Goal: Task Accomplishment & Management: Manage account settings

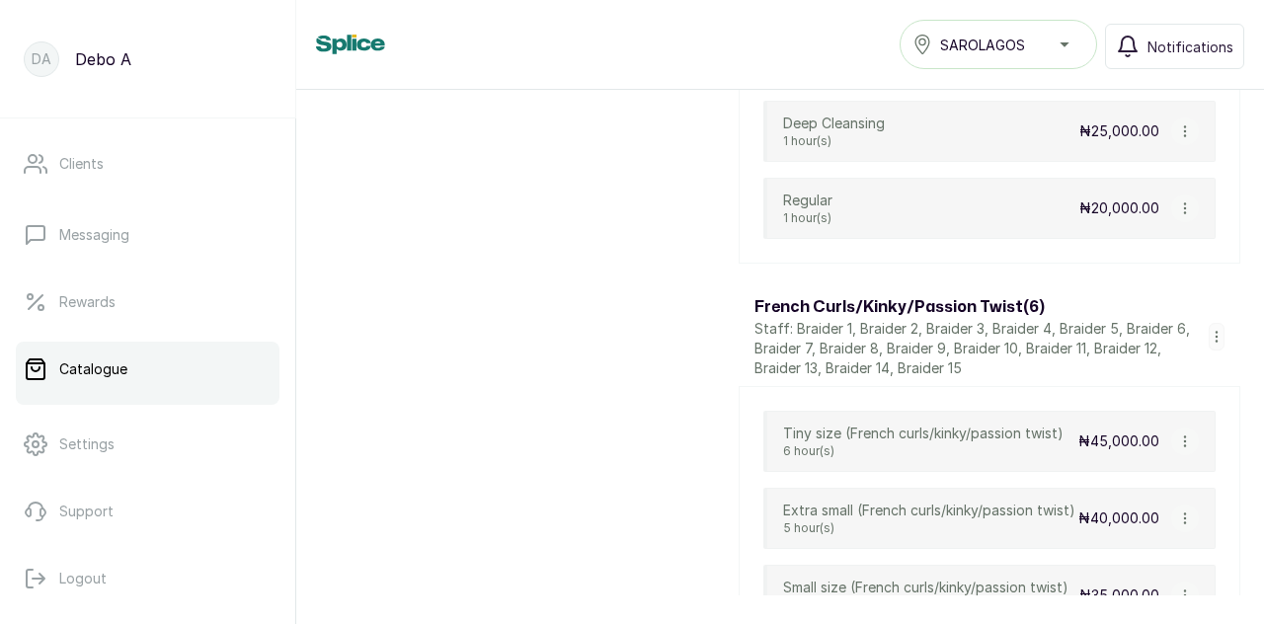
scroll to position [2173, 0]
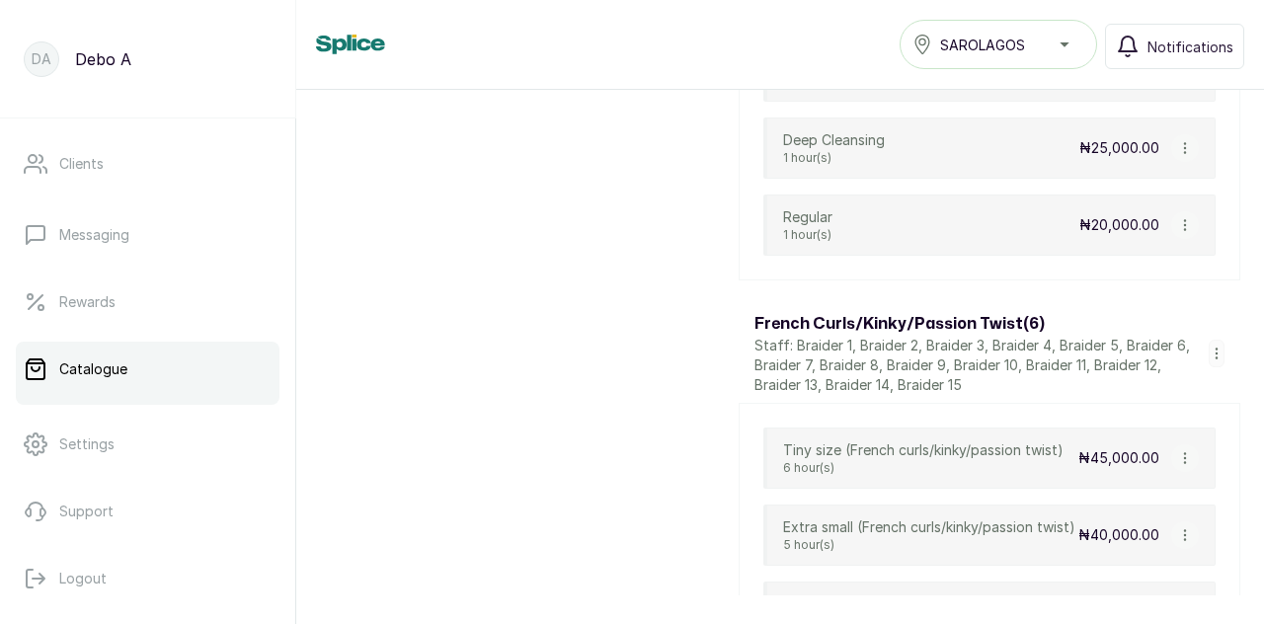
click at [1210, 347] on icon "button" at bounding box center [1217, 354] width 14 height 14
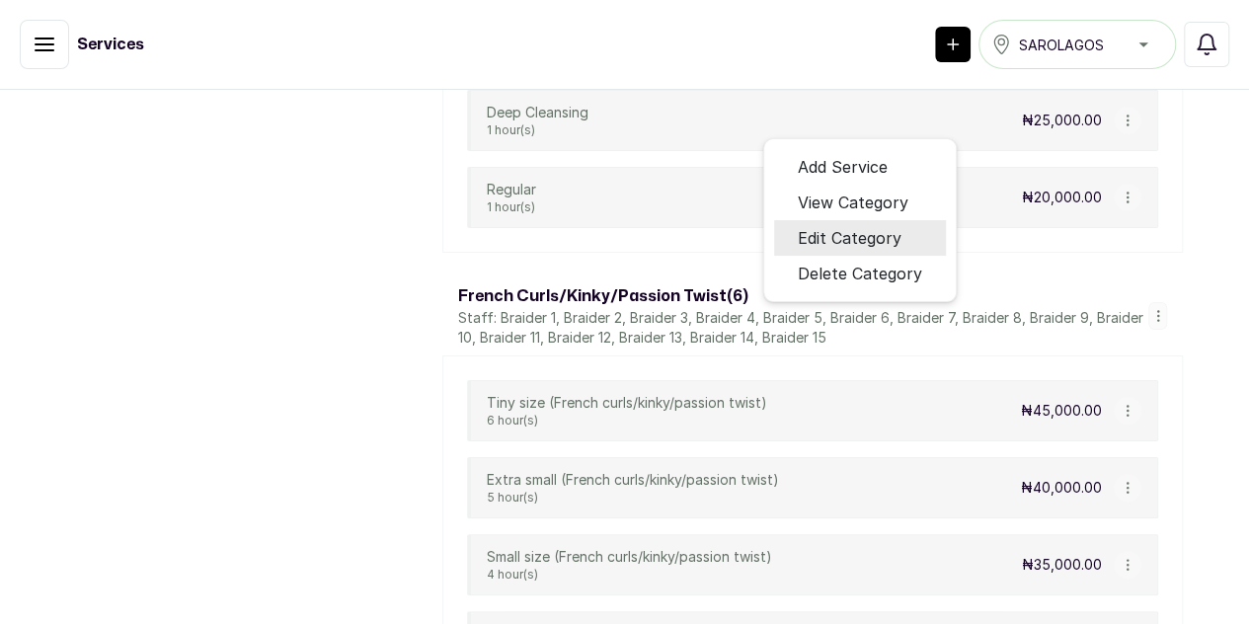
click at [902, 250] on span "Edit Category" at bounding box center [850, 238] width 104 height 24
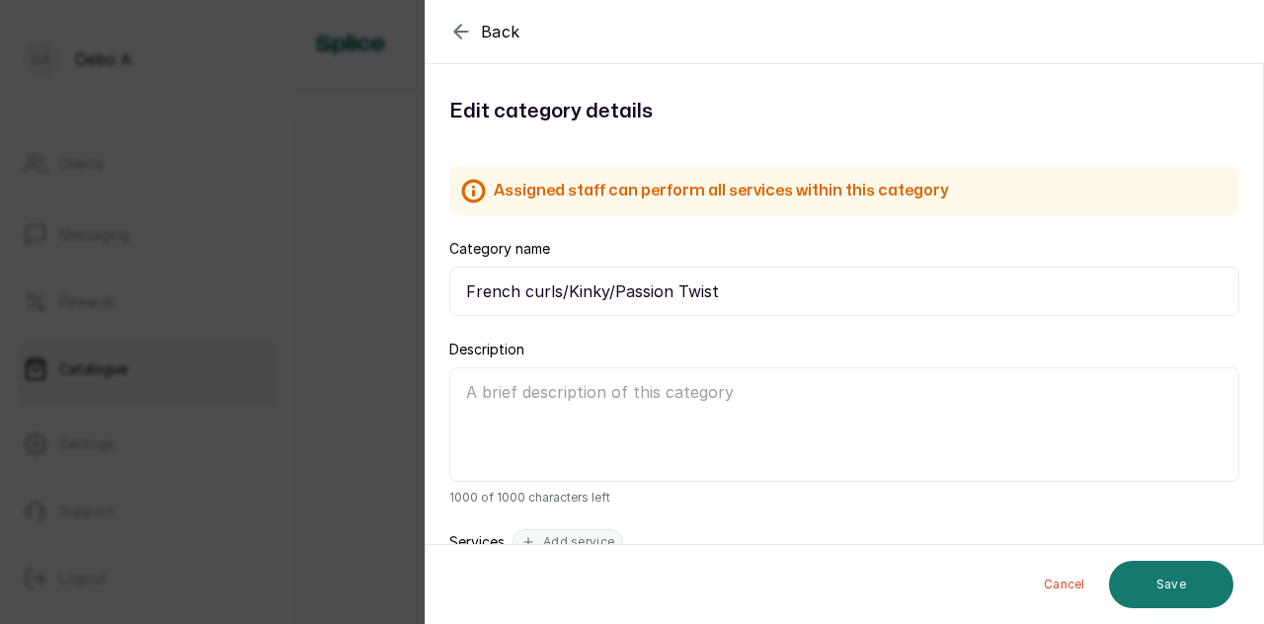
click at [642, 396] on textarea "Description" at bounding box center [844, 424] width 790 height 115
paste textarea "Braids are a type of hairstyle created by interweaving three or more strands of…"
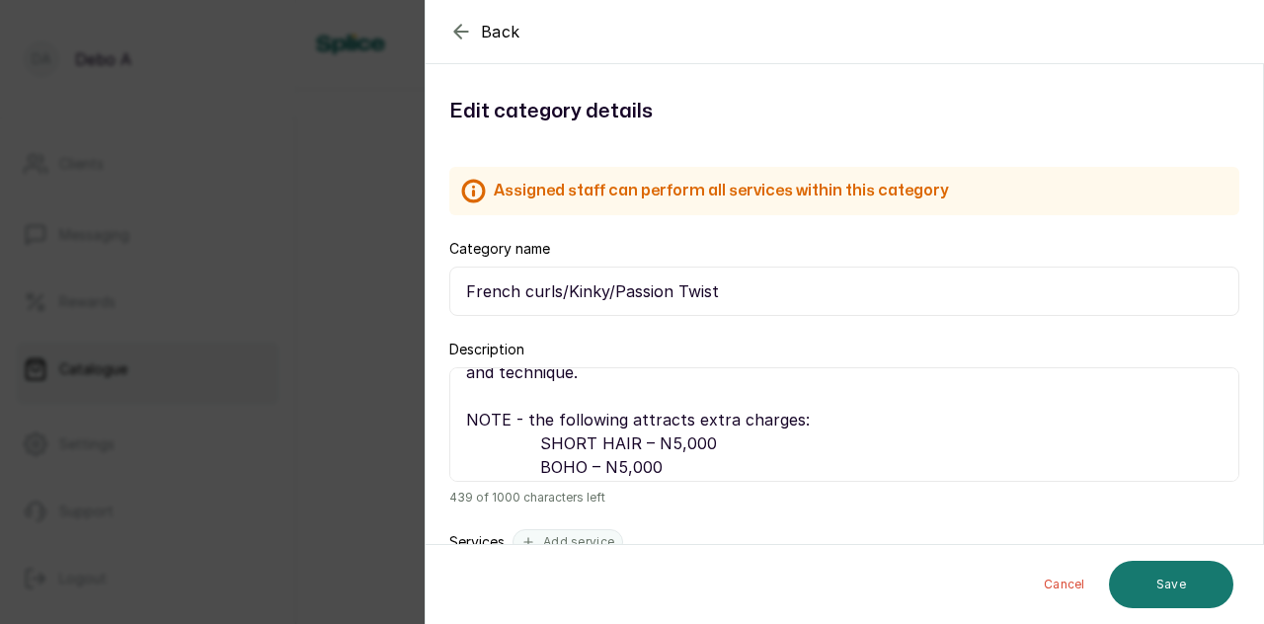
scroll to position [155, 0]
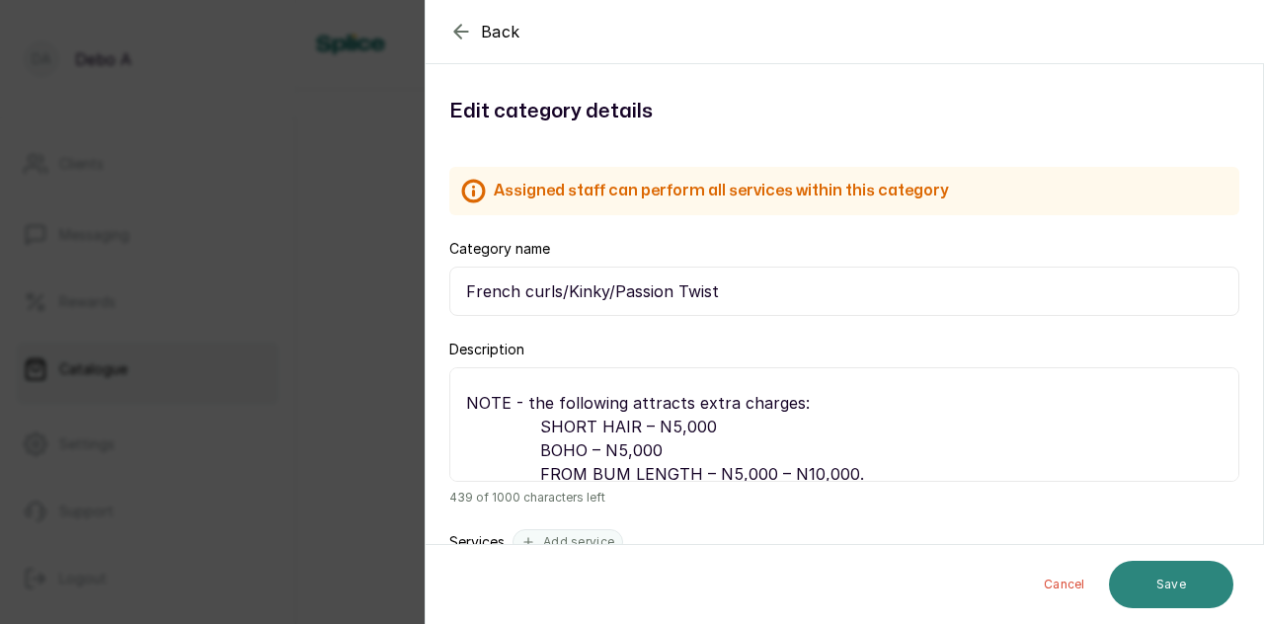
type textarea "Braids are a type of hairstyle created by interweaving three or more strands of…"
click at [1189, 594] on button "Save" at bounding box center [1171, 584] width 124 height 47
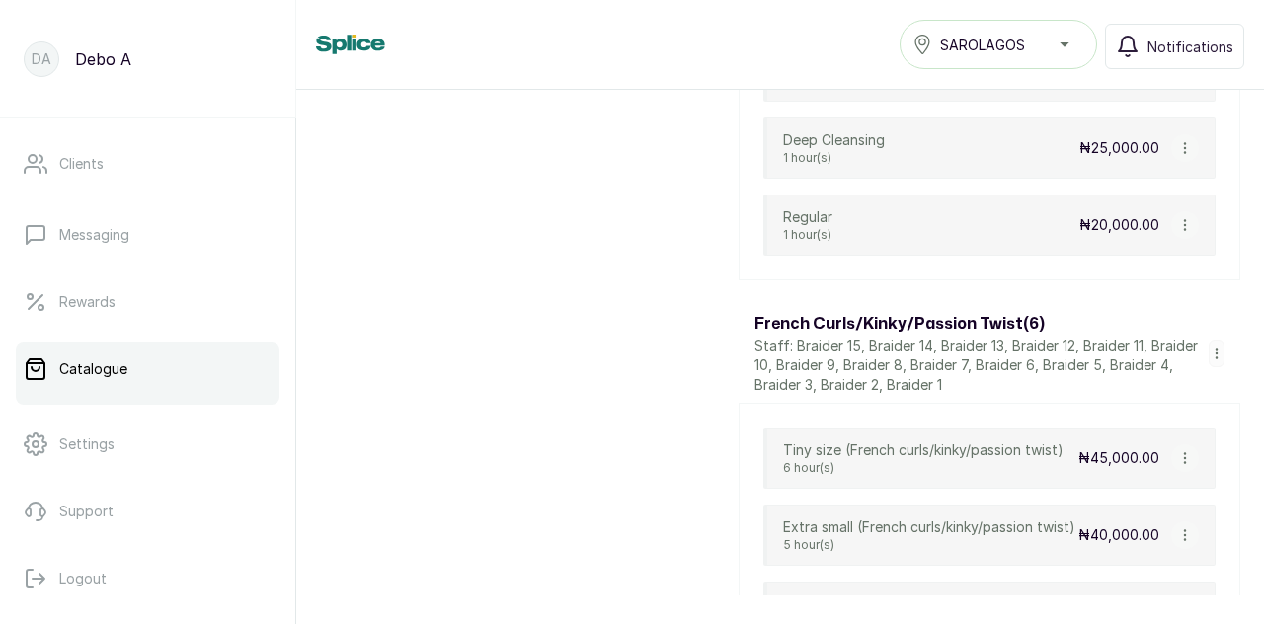
click at [996, 312] on h3 "French curls/Kinky/Passion Twist ( 6 )" at bounding box center [982, 324] width 454 height 24
click at [937, 312] on h3 "French curls/Kinky/Passion Twist ( 6 )" at bounding box center [982, 324] width 454 height 24
click at [888, 355] on p "Staff: Braider 15, Braider 14, Braider 13, Braider 12, Braider 11, Braider 10, …" at bounding box center [982, 365] width 454 height 59
click at [1073, 360] on p "Staff: Braider 15, Braider 14, Braider 13, Braider 12, Braider 11, Braider 10, …" at bounding box center [982, 365] width 454 height 59
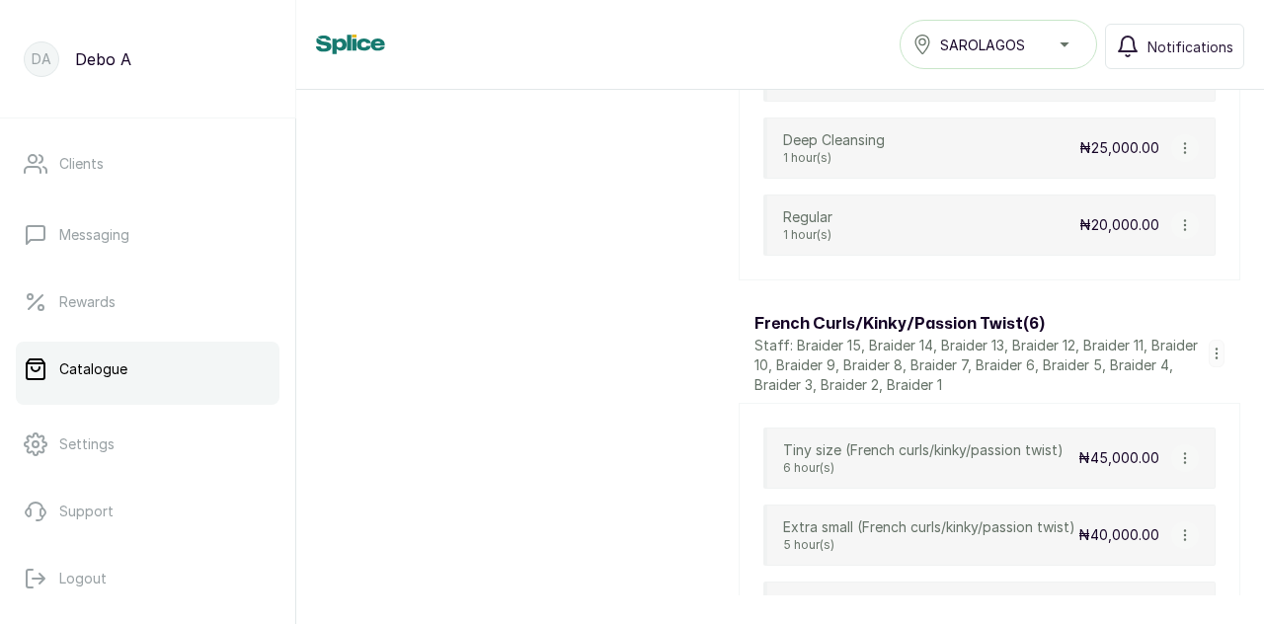
click at [1210, 347] on icon "button" at bounding box center [1217, 354] width 14 height 14
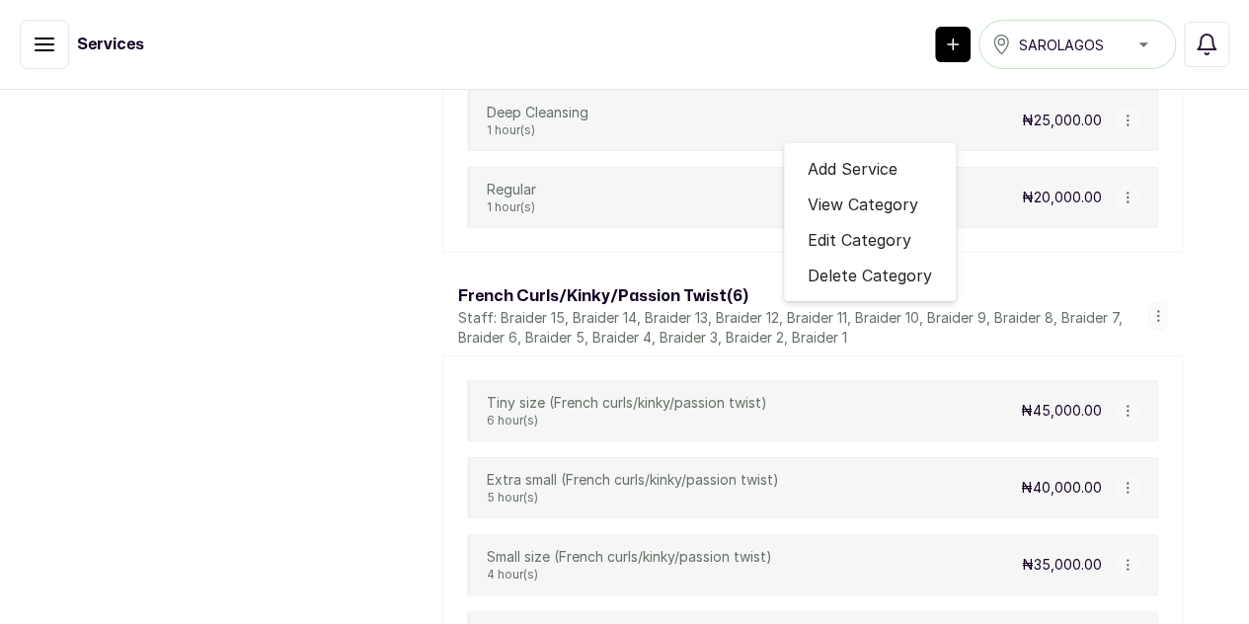
click at [1183, 326] on div "French curls/Kinky/Passion Twist ( 6 ) Staff: Braider 15, Braider 14, Braider 1…" at bounding box center [812, 316] width 741 height 79
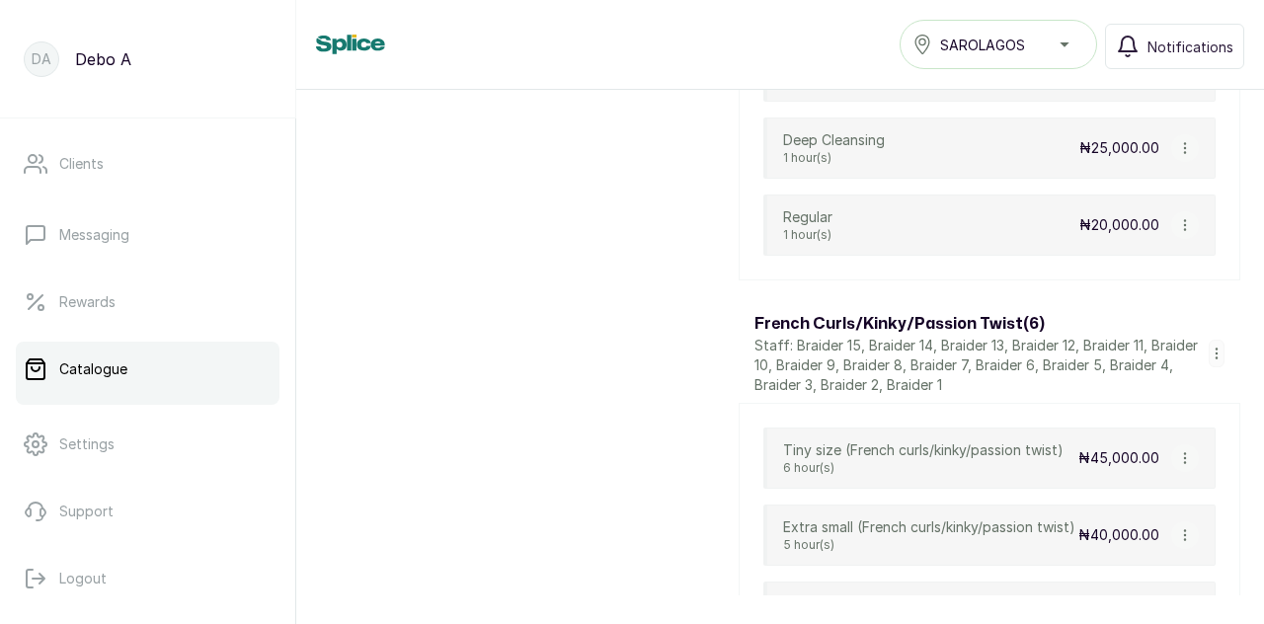
click at [1210, 347] on icon "button" at bounding box center [1217, 354] width 14 height 14
click at [1203, 336] on div "French curls/Kinky/Passion Twist ( 6 ) Staff: Braider 15, Braider 14, Braider 1…" at bounding box center [990, 353] width 502 height 99
click at [960, 312] on h3 "French curls/Kinky/Passion Twist ( 6 )" at bounding box center [982, 324] width 454 height 24
click at [1210, 347] on icon "button" at bounding box center [1217, 354] width 14 height 14
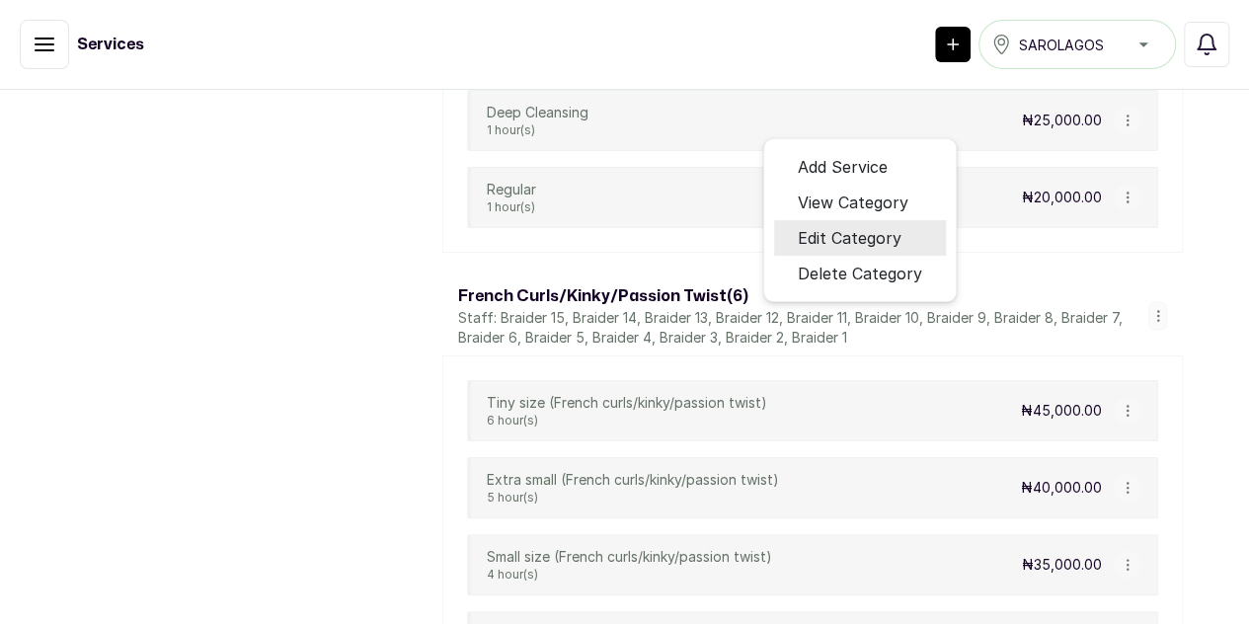
click at [902, 250] on span "Edit Category" at bounding box center [850, 238] width 104 height 24
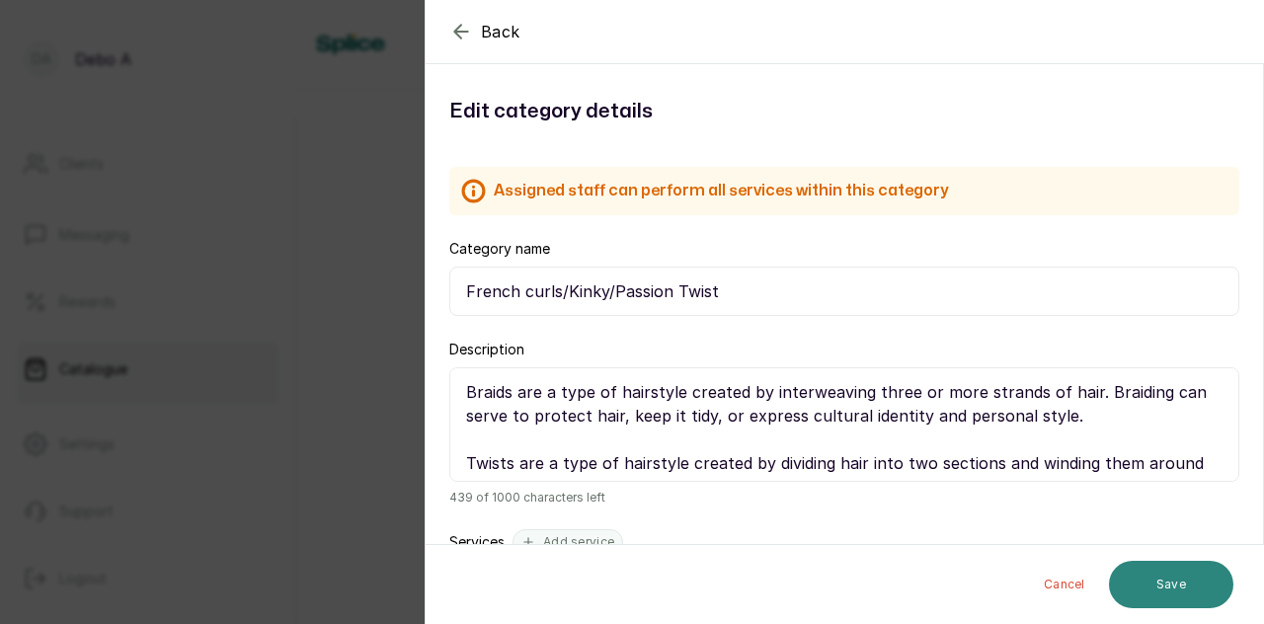
click at [1184, 598] on button "Save" at bounding box center [1171, 584] width 124 height 47
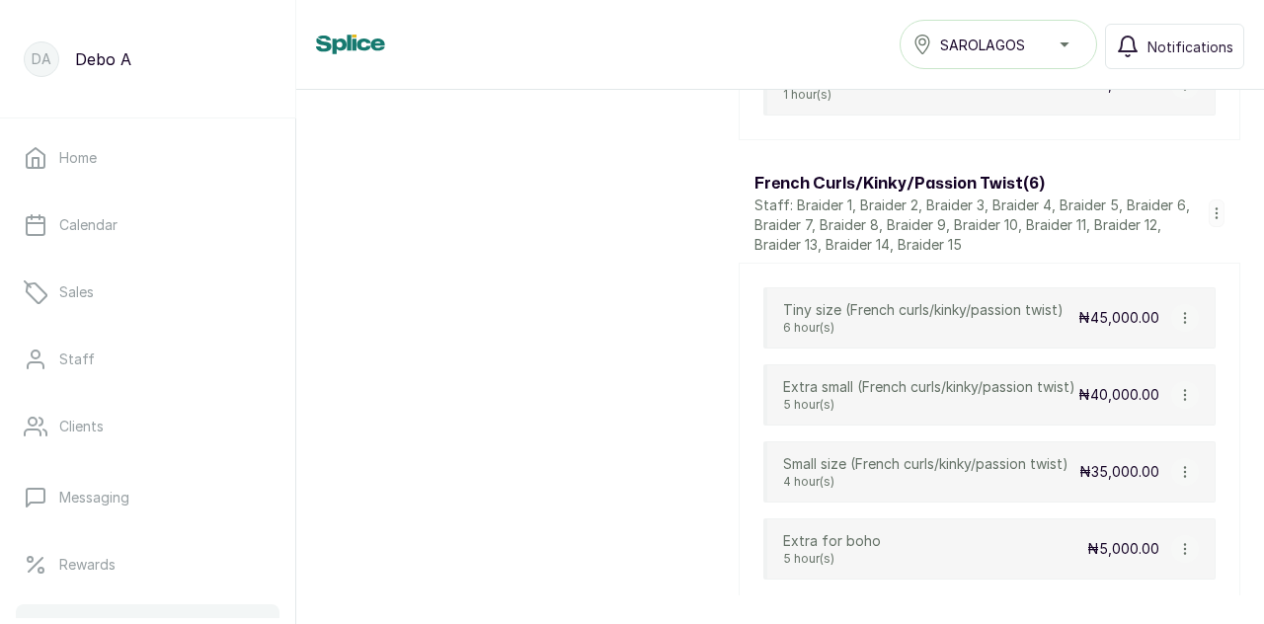
scroll to position [2317, 0]
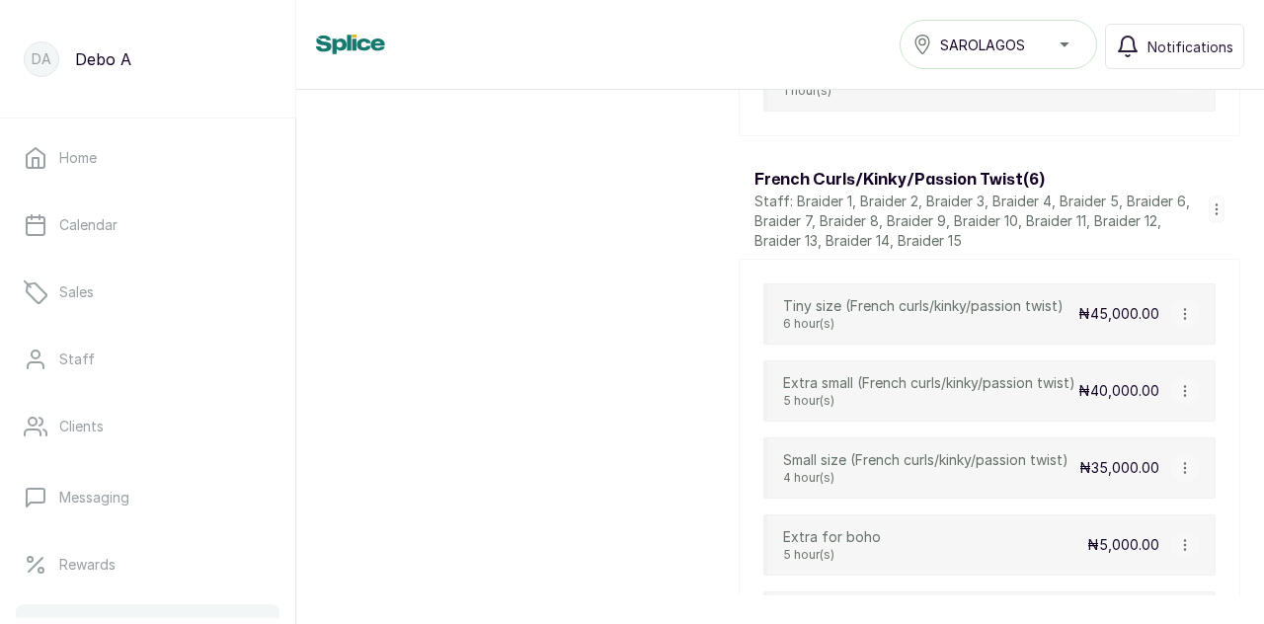
click at [802, 168] on h3 "French curls/Kinky/Passion Twist ( 6 )" at bounding box center [982, 180] width 454 height 24
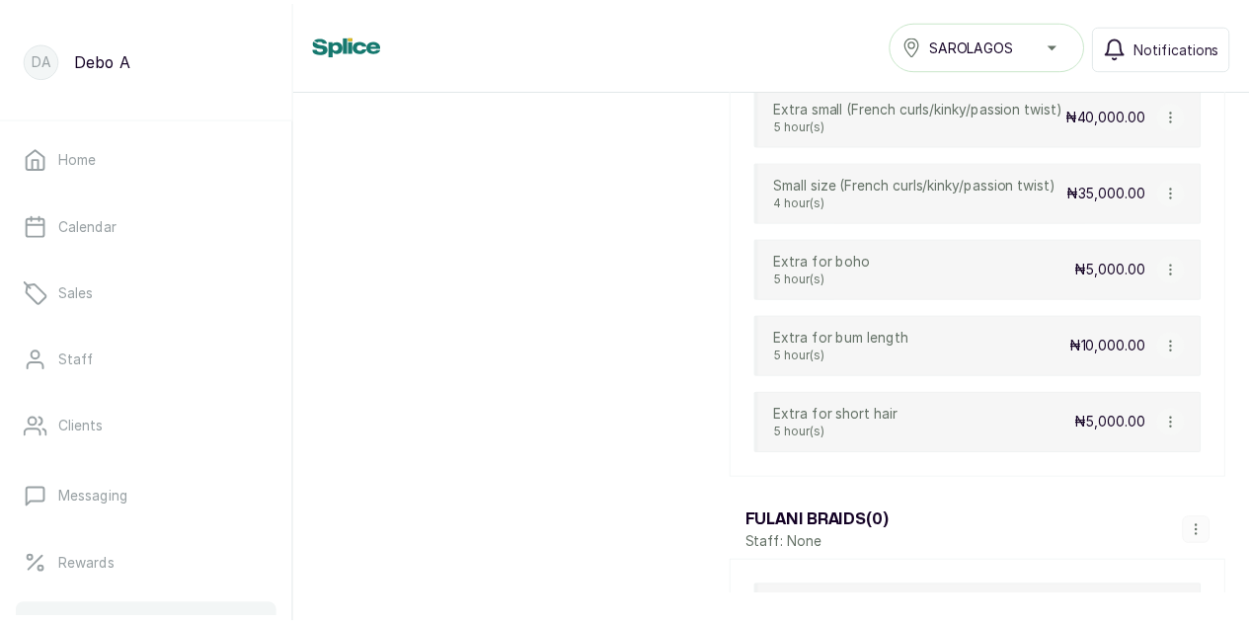
scroll to position [2686, 0]
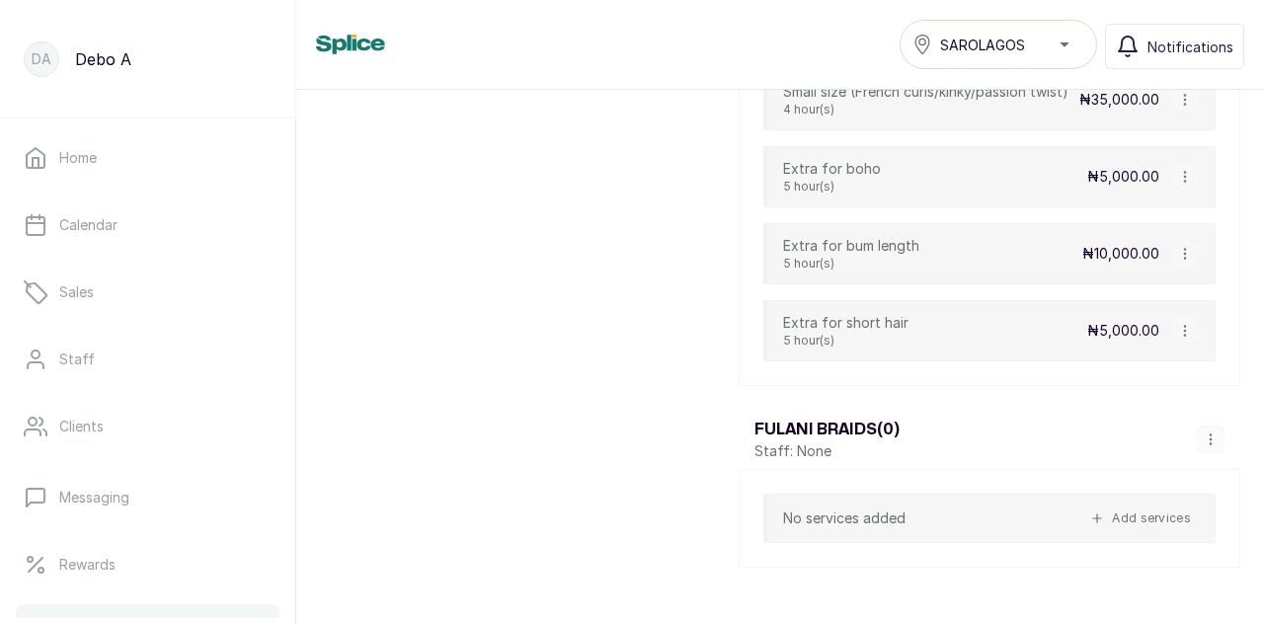
click at [1184, 182] on icon "button" at bounding box center [1184, 177] width 1 height 10
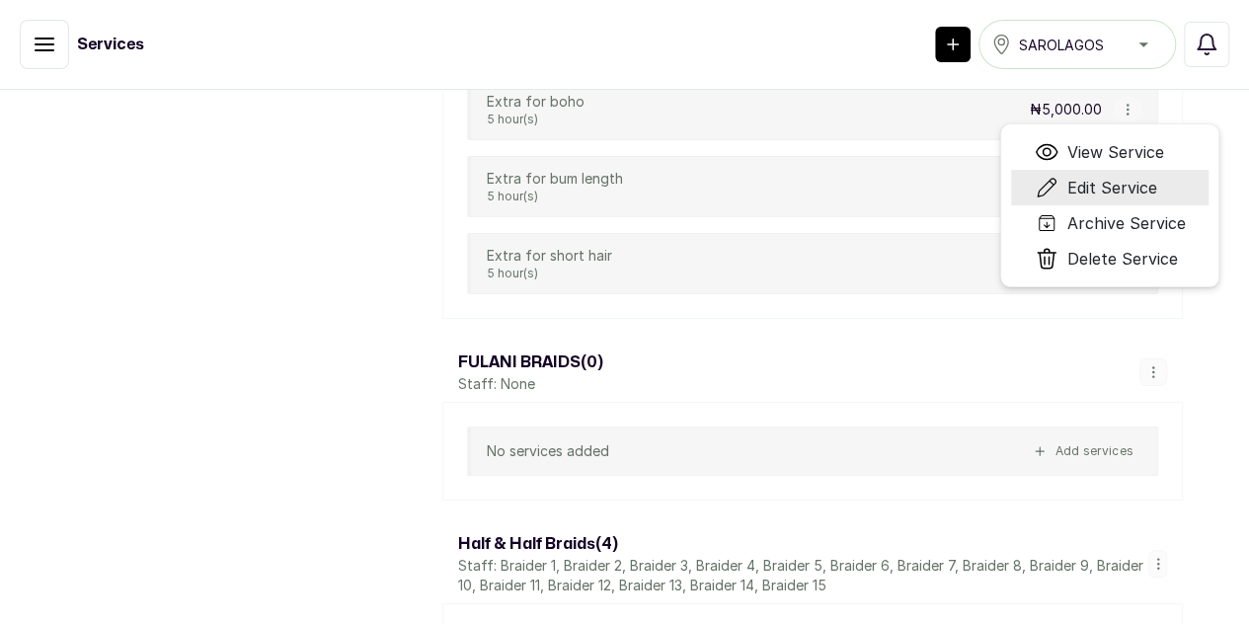
click at [1157, 200] on span "Edit Service" at bounding box center [1112, 188] width 90 height 24
select select "fixed"
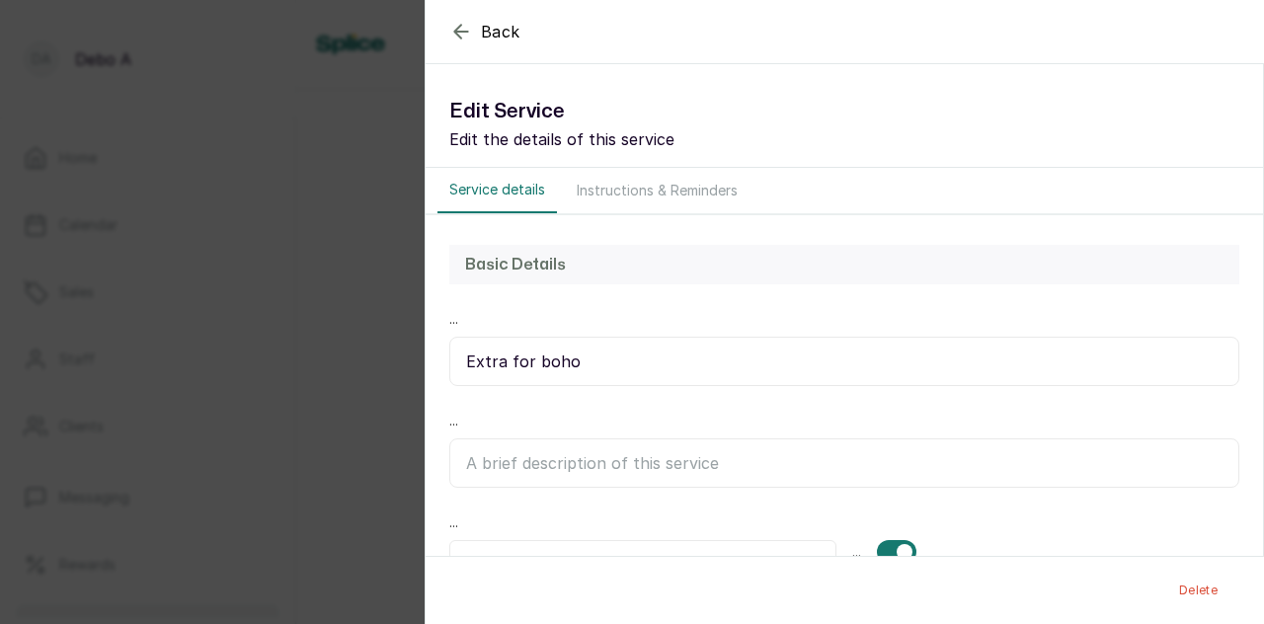
scroll to position [2686, 0]
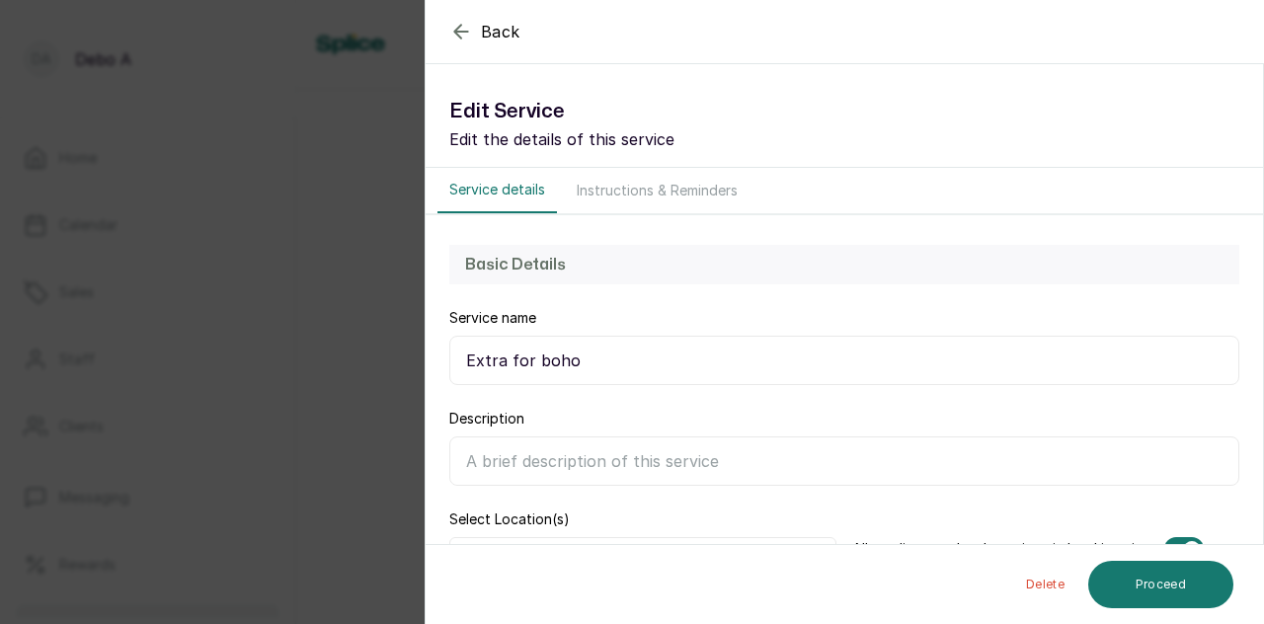
click at [531, 360] on input "Extra for boho" at bounding box center [844, 360] width 790 height 49
click at [531, 360] on input "boho" at bounding box center [844, 360] width 790 height 49
type input "b"
type input "BOHO"
click at [1130, 592] on button "Proceed" at bounding box center [1160, 584] width 145 height 47
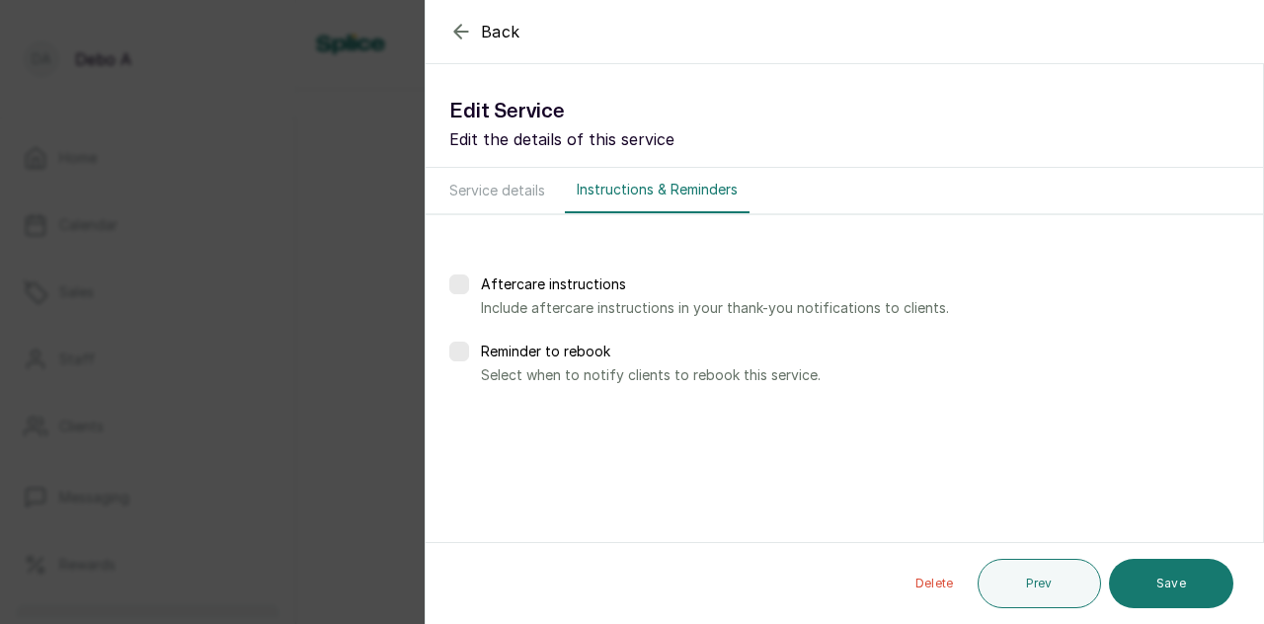
click at [1130, 592] on button "Save" at bounding box center [1171, 583] width 124 height 49
